Goal: Task Accomplishment & Management: Use online tool/utility

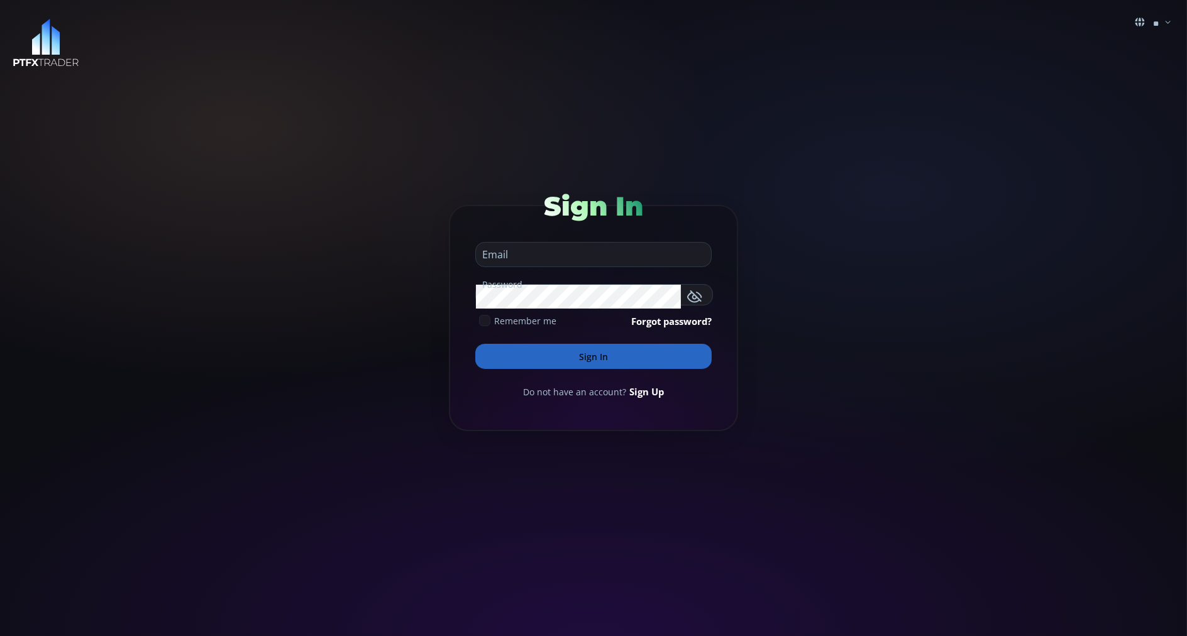
type input "**********"
click at [489, 355] on button "Sign In" at bounding box center [593, 356] width 236 height 25
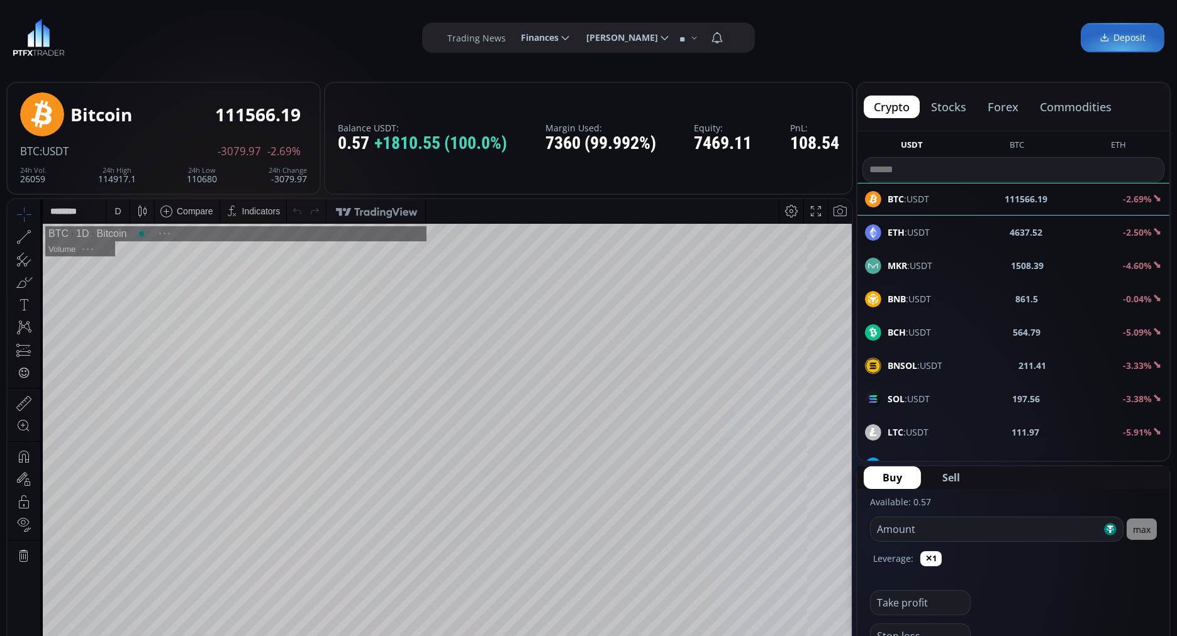
scroll to position [170, 0]
click at [1070, 107] on button "commodities" at bounding box center [1076, 107] width 92 height 23
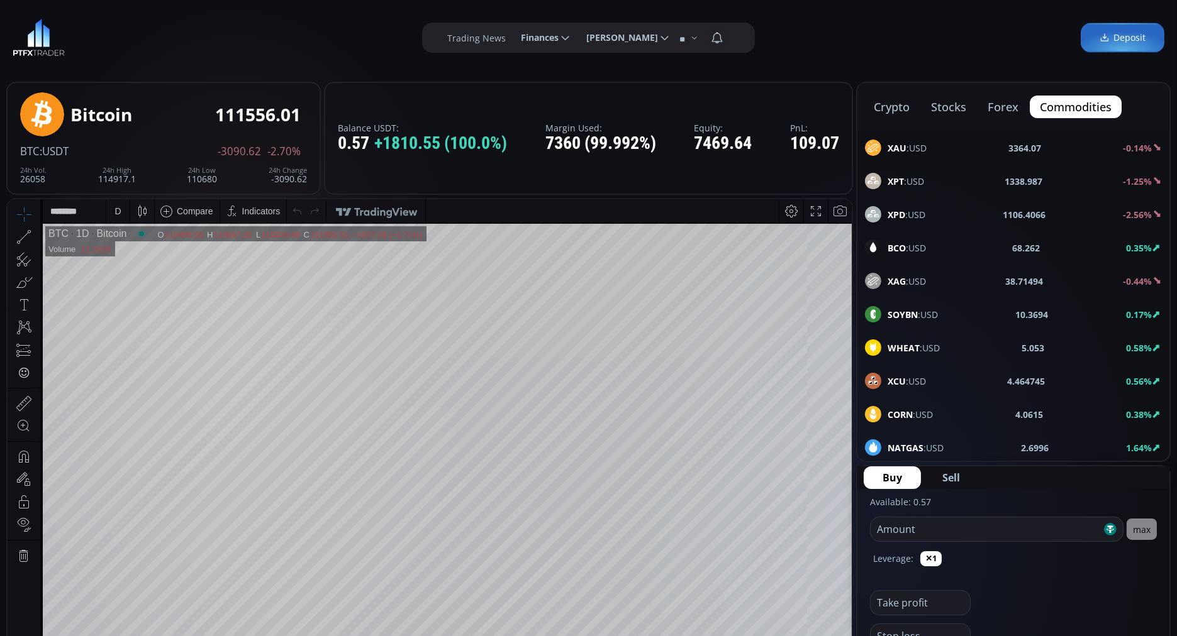
click at [902, 243] on b "BCO" at bounding box center [896, 248] width 18 height 12
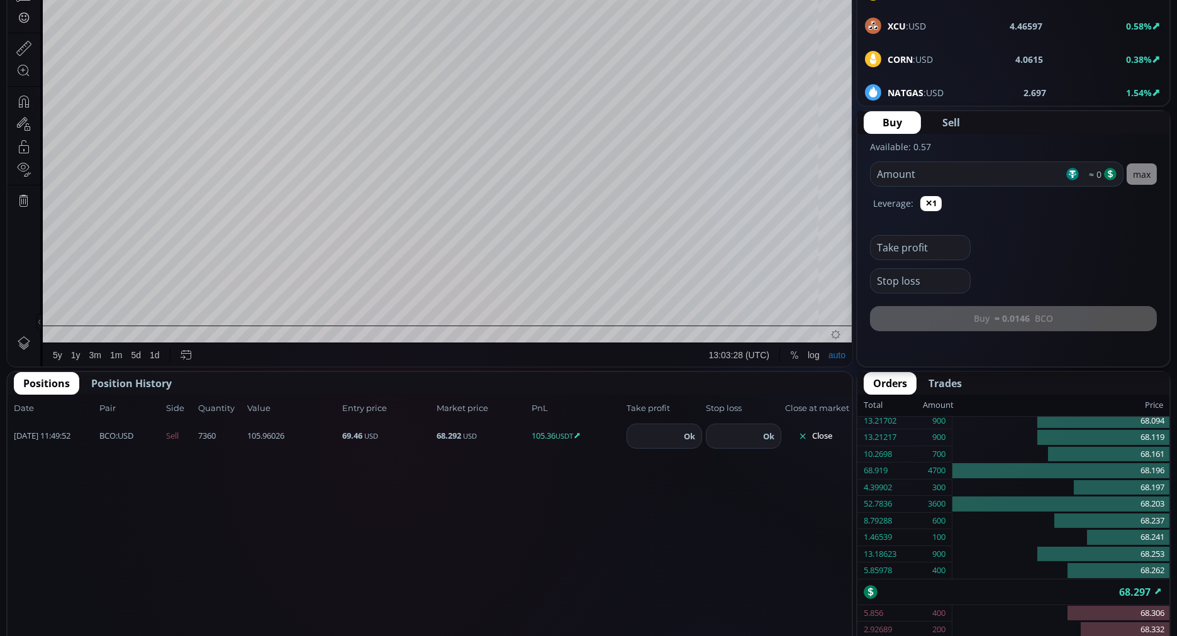
scroll to position [355, 0]
